Goal: Find specific page/section: Find specific page/section

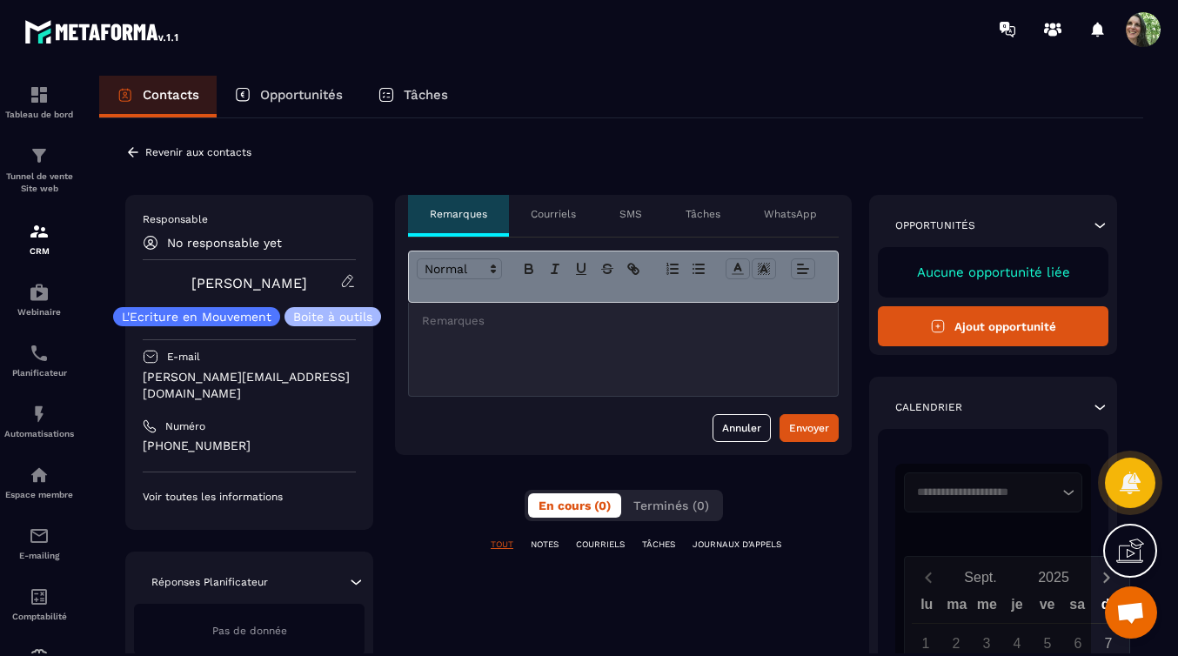
click at [177, 151] on p "Revenir aux contacts" at bounding box center [198, 152] width 106 height 12
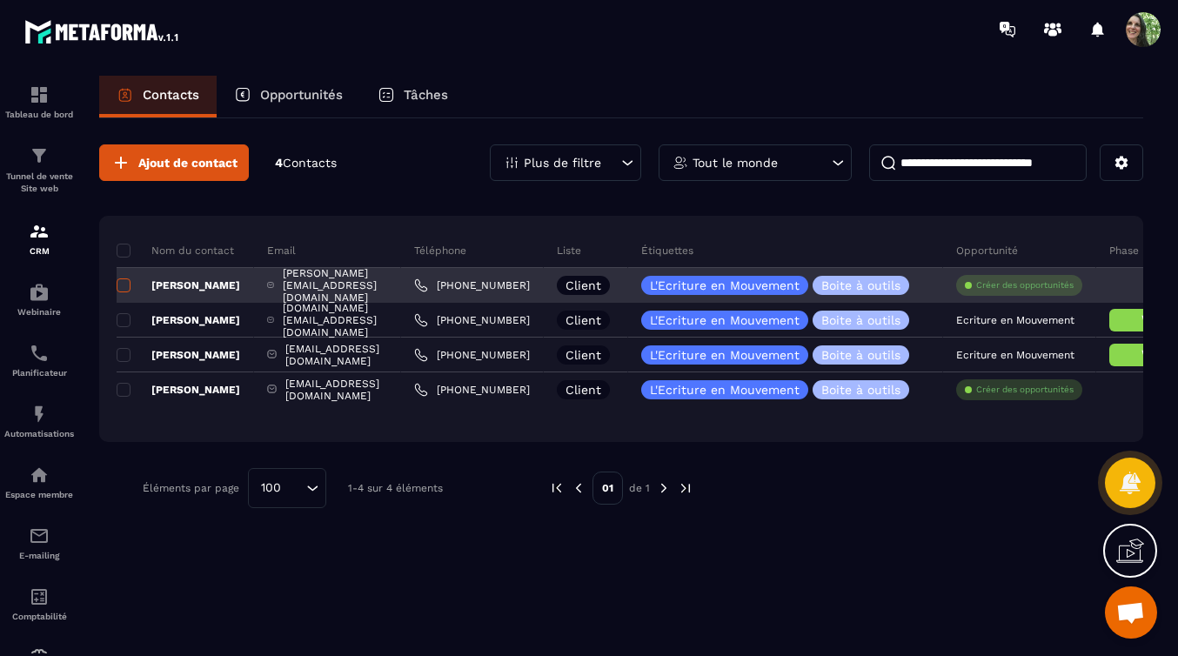
click at [124, 285] on span at bounding box center [124, 286] width 14 height 14
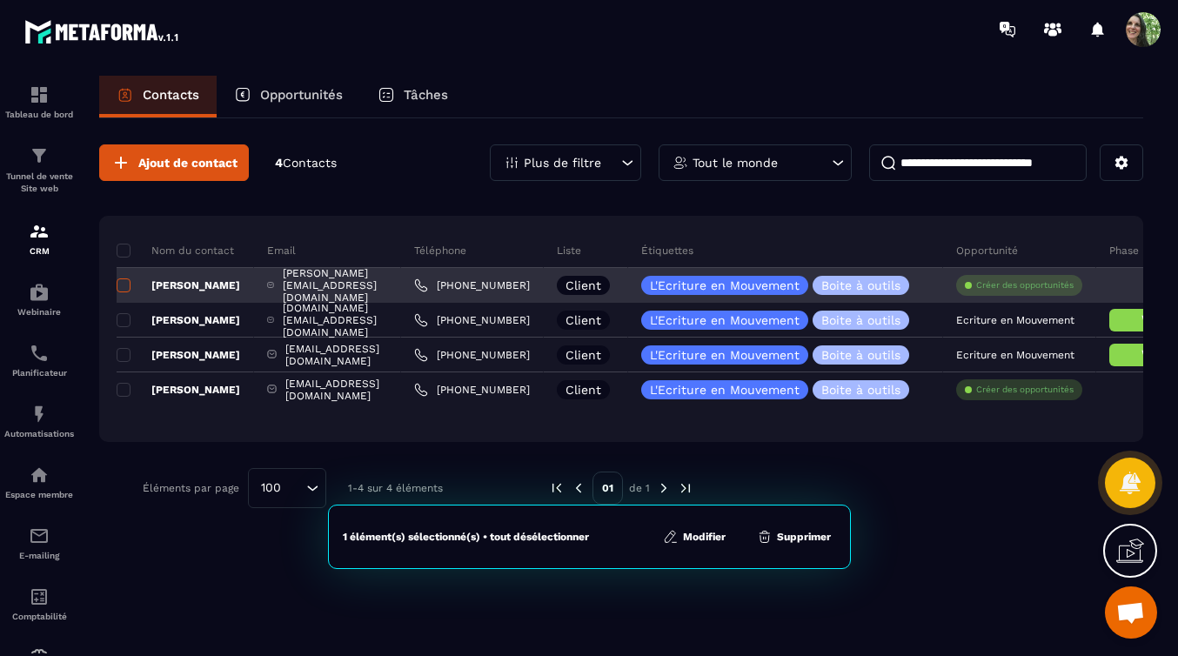
click at [124, 285] on span at bounding box center [124, 286] width 14 height 14
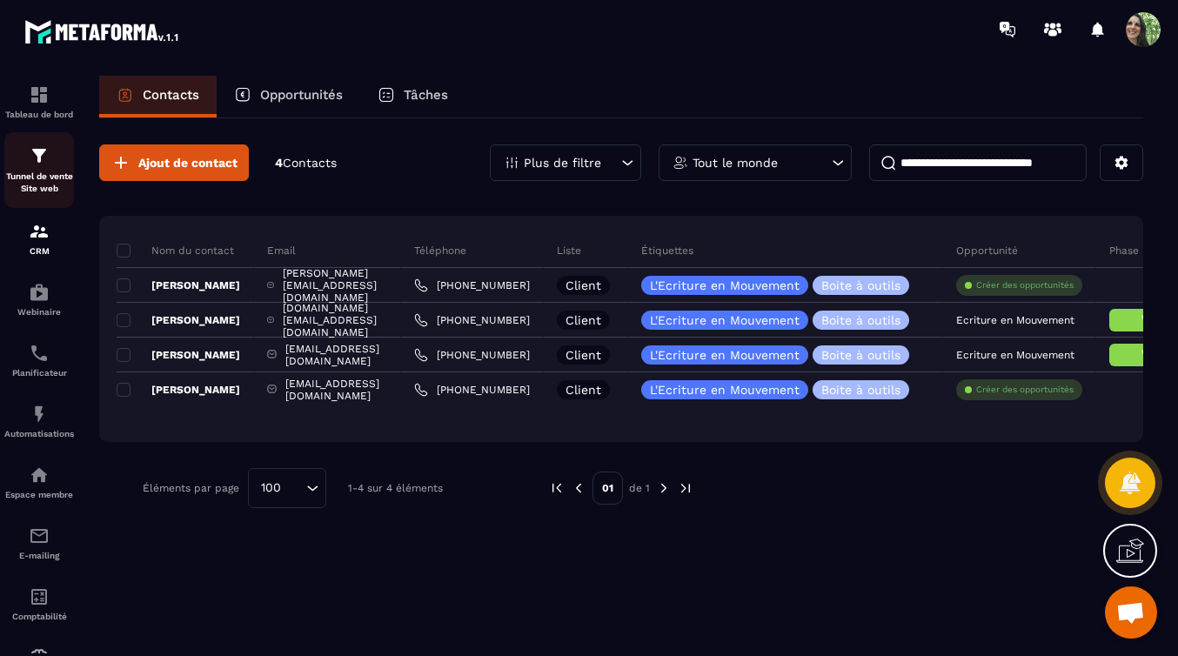
click at [33, 175] on p "Tunnel de vente Site web" at bounding box center [39, 183] width 70 height 24
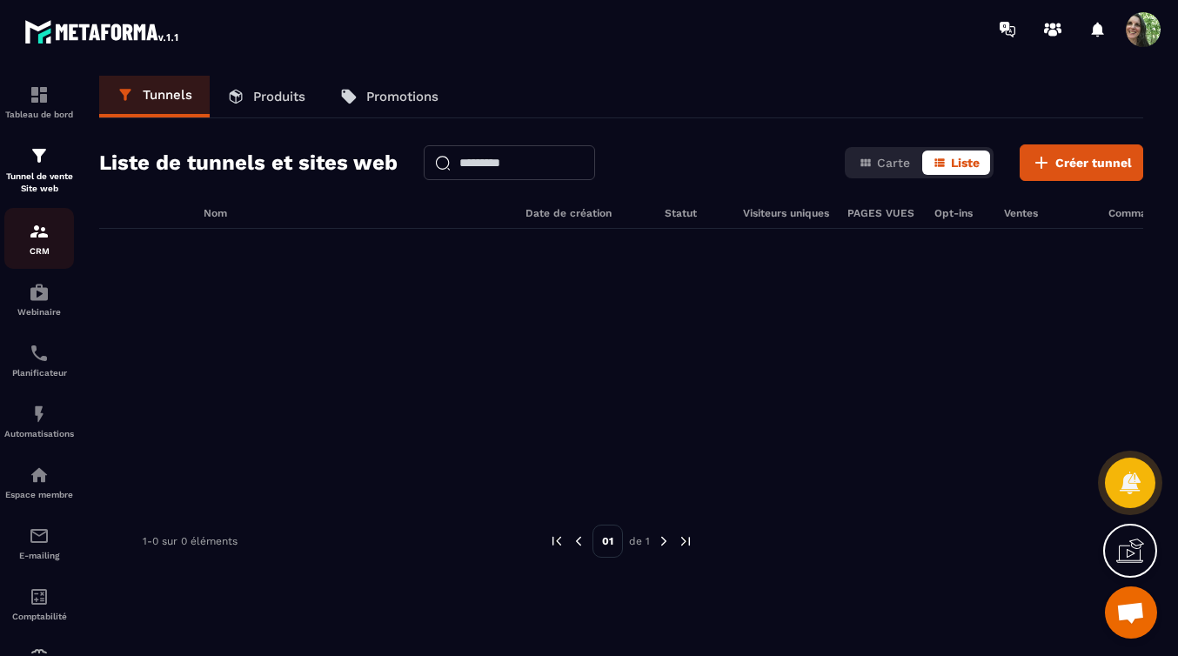
click at [33, 240] on img at bounding box center [39, 231] width 21 height 21
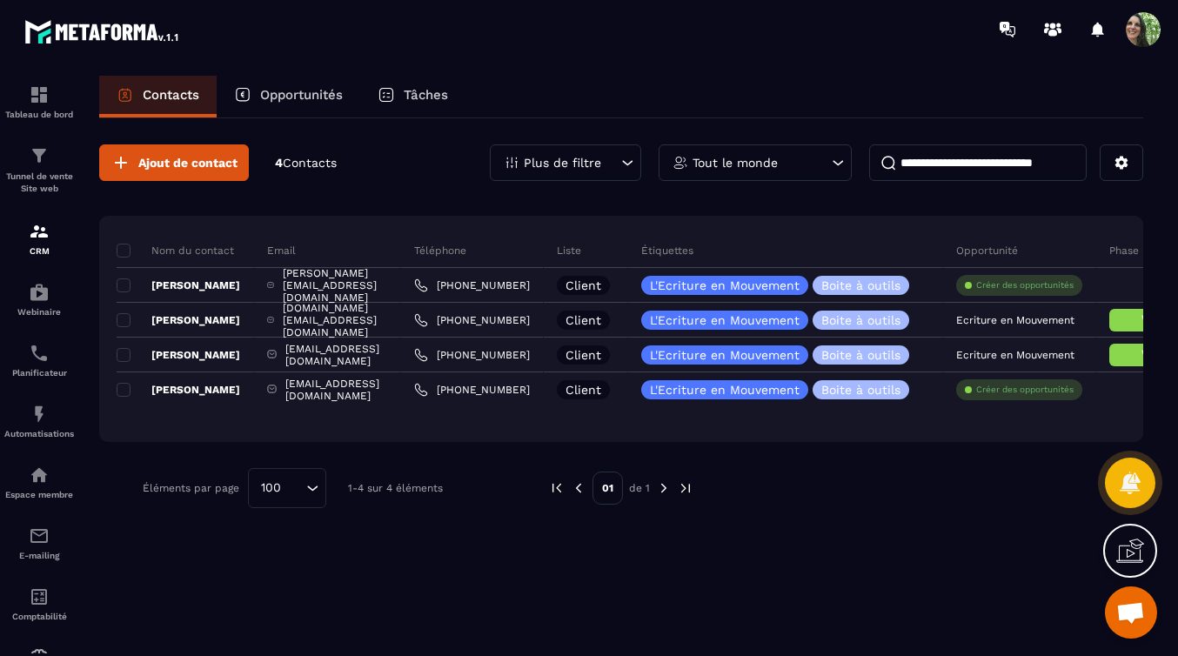
click at [614, 205] on div "Ajout de contact 4 Contacts Plus de filtre Tout le monde Nom du contact Email T…" at bounding box center [621, 326] width 1044 height 416
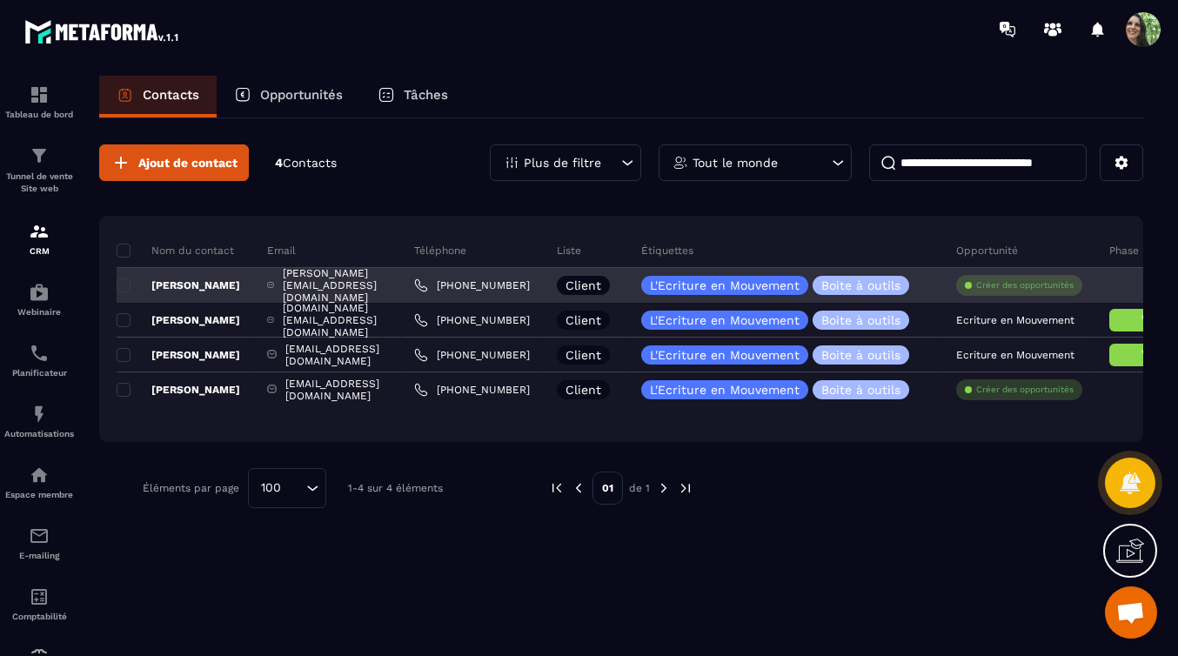
click at [205, 282] on p "[PERSON_NAME]" at bounding box center [179, 286] width 124 height 14
